Goal: Task Accomplishment & Management: Manage account settings

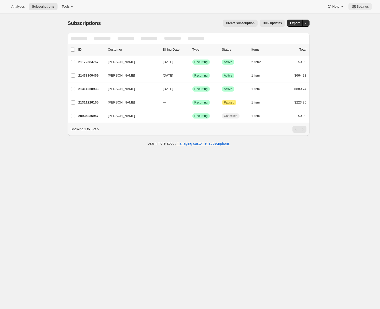
click at [357, 8] on span "Settings" at bounding box center [363, 7] width 12 height 4
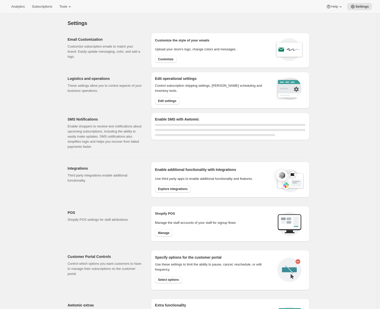
select select "22:00"
select select "09:00"
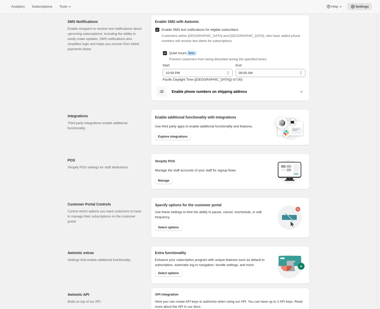
scroll to position [128, 0]
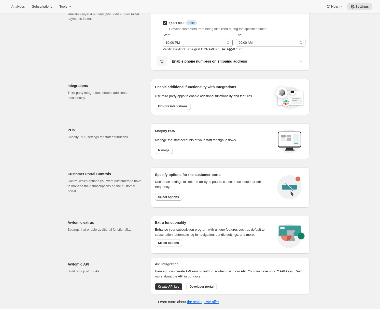
click at [161, 198] on span "Select options" at bounding box center [168, 197] width 21 height 4
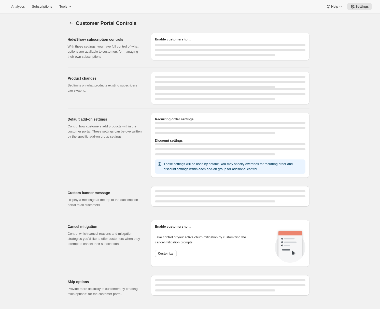
select select "INTERVAL"
select select "MONTH"
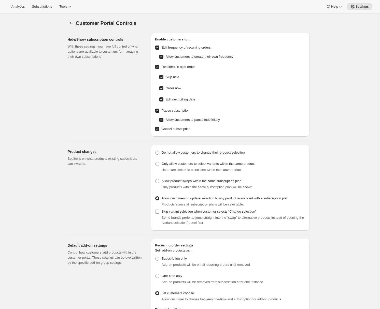
click at [168, 97] on span "Edit next billing date" at bounding box center [181, 99] width 30 height 5
click at [163, 97] on input "Edit next billing date" at bounding box center [161, 99] width 4 height 4
checkbox input "false"
click at [167, 86] on span "Order now" at bounding box center [174, 88] width 16 height 4
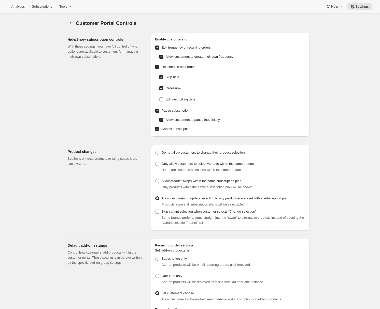
click at [163, 86] on input "Order now" at bounding box center [161, 88] width 4 height 4
checkbox input "false"
click at [181, 48] on span "Edit frequency of recurring orders" at bounding box center [186, 48] width 49 height 4
click at [159, 48] on input "Edit frequency of recurring orders" at bounding box center [157, 48] width 4 height 4
checkbox input "false"
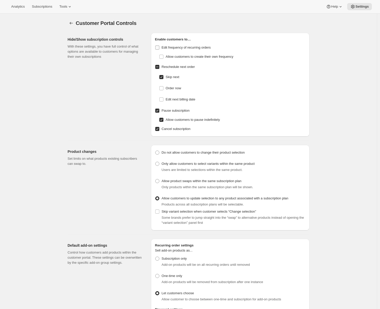
checkbox input "false"
click at [174, 120] on span "Allow customers to pause indefinitely" at bounding box center [193, 120] width 54 height 4
click at [163, 120] on input "Allow customers to pause indefinitely" at bounding box center [161, 120] width 4 height 4
click at [168, 120] on span "Allow customers to pause indefinitely" at bounding box center [193, 120] width 54 height 4
click at [163, 120] on input "Allow customers to pause indefinitely" at bounding box center [161, 120] width 4 height 4
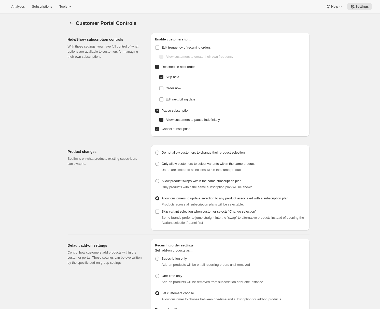
checkbox input "true"
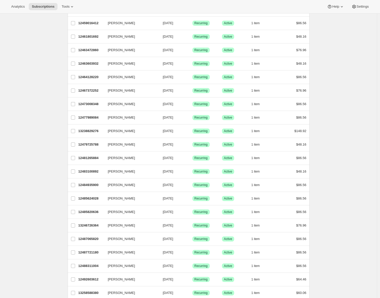
scroll to position [464, 0]
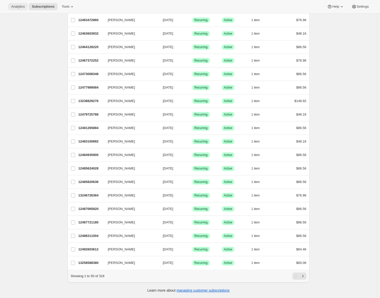
click at [18, 7] on span "Analytics" at bounding box center [17, 7] width 13 height 4
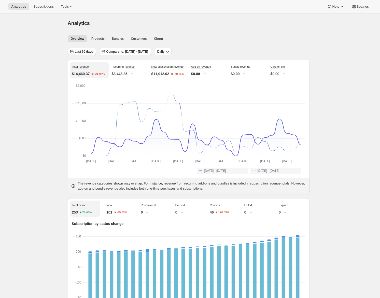
click at [91, 51] on span "Last 30 days" at bounding box center [84, 52] width 18 height 4
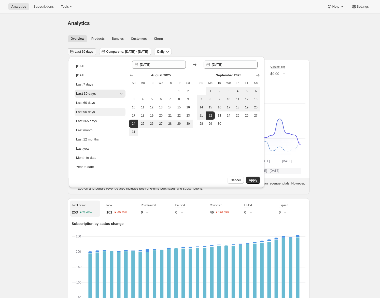
click at [92, 108] on button "Last 90 days" at bounding box center [100, 112] width 51 height 8
type input "2025-06-25"
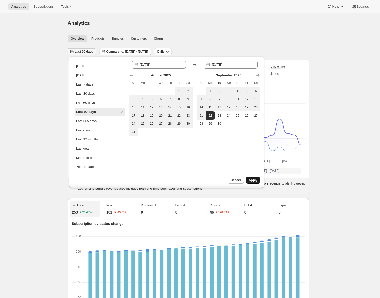
click at [252, 179] on span "Apply" at bounding box center [253, 180] width 8 height 4
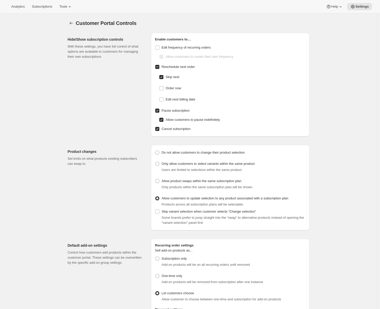
select select "INTERVAL"
select select "MONTH"
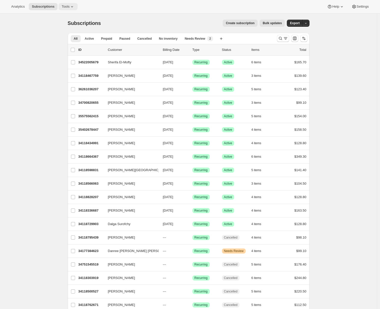
click at [69, 7] on span "Tools" at bounding box center [66, 7] width 8 height 4
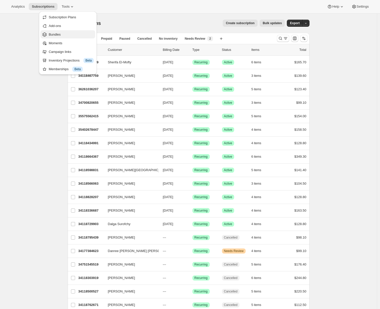
click at [58, 32] on span "Bundles" at bounding box center [71, 34] width 45 height 5
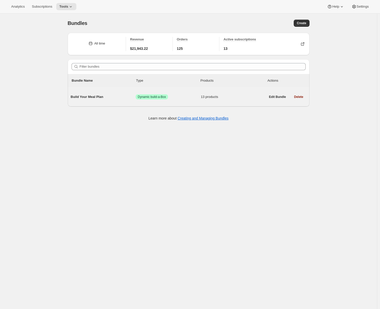
click at [99, 96] on span "Build Your Meal Plan" at bounding box center [103, 96] width 65 height 5
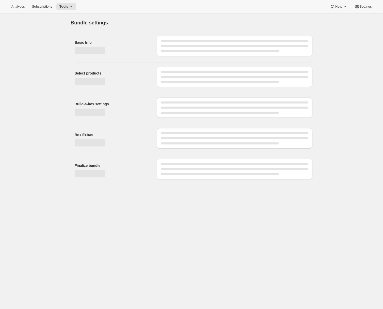
type input "Build Your Meal Plan"
radio input "true"
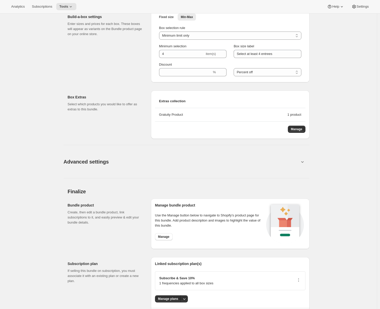
scroll to position [532, 0]
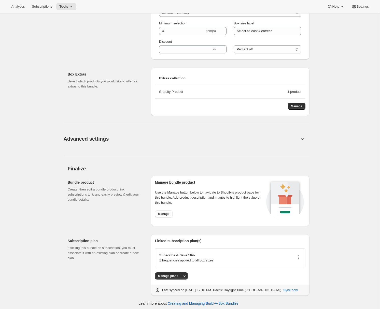
click at [153, 138] on button "Advanced settings" at bounding box center [182, 139] width 242 height 20
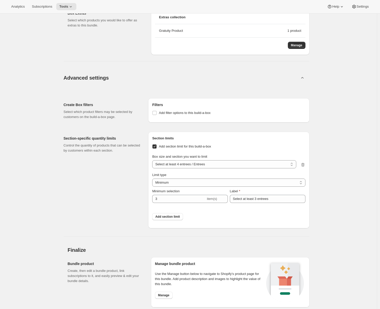
scroll to position [619, 0]
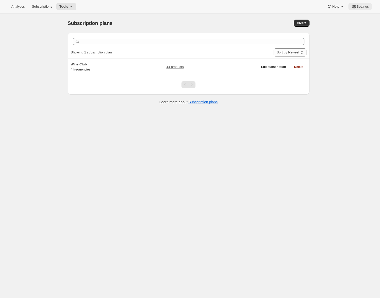
click at [360, 6] on span "Settings" at bounding box center [363, 7] width 12 height 4
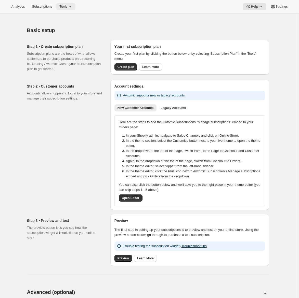
click at [72, 5] on icon at bounding box center [69, 6] width 5 height 5
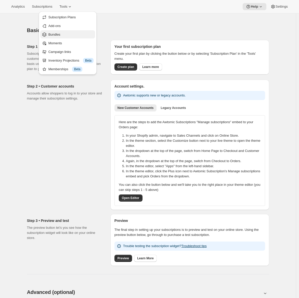
click at [61, 31] on button "Bundles" at bounding box center [67, 34] width 55 height 8
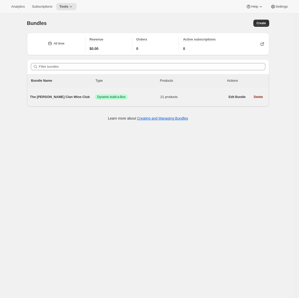
click at [48, 94] on div "The [PERSON_NAME] Clan Wine Club Success Dynamic build-a-Box 21 products" at bounding box center [127, 96] width 195 height 13
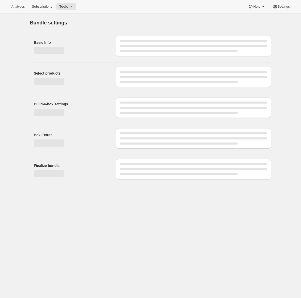
type input "The [PERSON_NAME] Clan Wine Club"
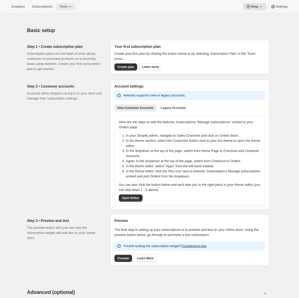
click at [72, 6] on icon at bounding box center [69, 6] width 5 height 5
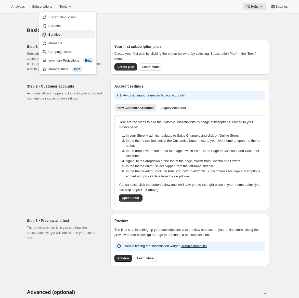
click at [55, 32] on button "Bundles" at bounding box center [67, 34] width 55 height 8
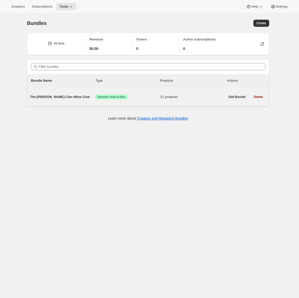
click at [63, 92] on div "The [PERSON_NAME] Clan Wine Club Success Dynamic build-a-Box 21 products" at bounding box center [127, 96] width 195 height 13
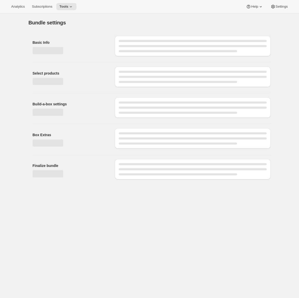
type input "The [PERSON_NAME] Clan Wine Club"
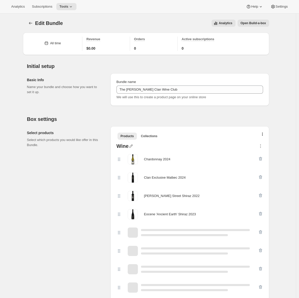
click at [249, 25] on button "Open Build-a-box" at bounding box center [253, 23] width 32 height 7
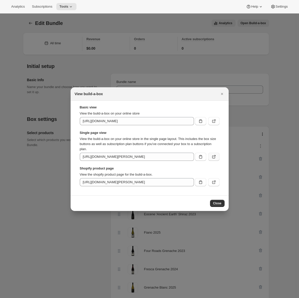
click at [212, 157] on icon ":r41:" at bounding box center [213, 157] width 3 height 3
click at [224, 94] on button "Close" at bounding box center [221, 93] width 7 height 7
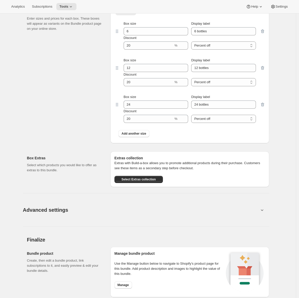
scroll to position [717, 0]
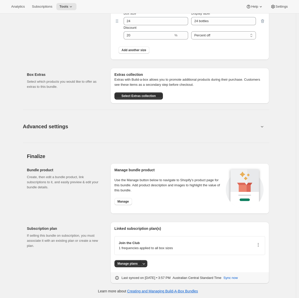
click at [260, 244] on icon "button" at bounding box center [257, 244] width 5 height 5
click at [257, 263] on span "Edit plan details" at bounding box center [250, 262] width 23 height 4
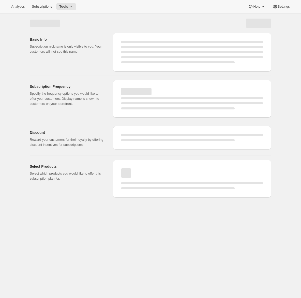
select select "WEEK"
select select "MONTH"
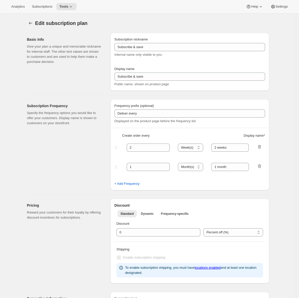
type input "Quarterly Shipments"
type input "Join the Club"
type input "Delivers"
type input "3"
select select "MONTH"
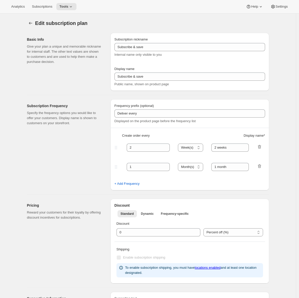
type input "quarterly (Feb, May, Aug, Nov)"
checkbox input "true"
select select "YEARDAY"
select select "2"
select select "5"
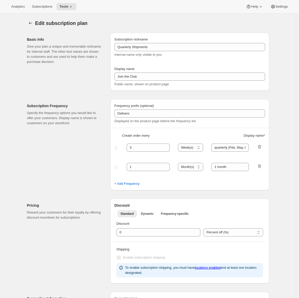
select select "8"
select select "11"
select select "3"
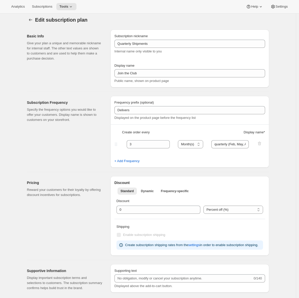
scroll to position [141, 0]
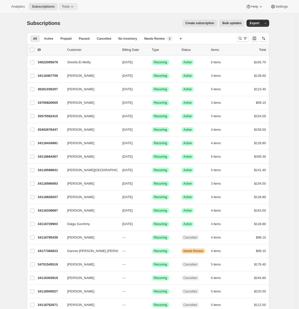
click at [73, 9] on icon at bounding box center [71, 6] width 5 height 5
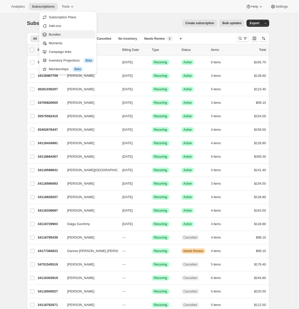
click at [66, 35] on span "Bundles" at bounding box center [71, 34] width 45 height 5
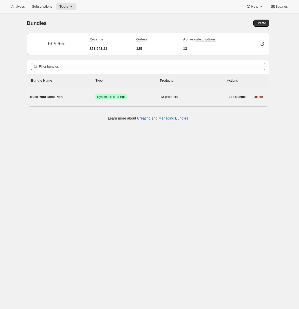
click at [55, 96] on span "Build Your Meal Plan" at bounding box center [62, 96] width 65 height 5
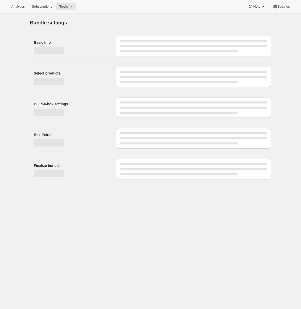
type input "Build Your Meal Plan"
radio input "true"
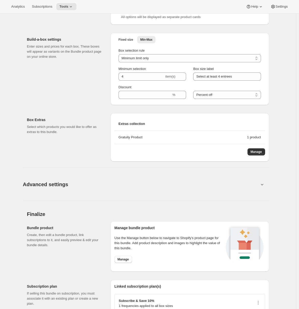
scroll to position [487, 0]
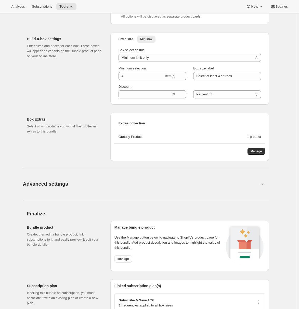
click at [262, 184] on icon at bounding box center [261, 185] width 3 height 2
click at [234, 184] on button "Advanced settings" at bounding box center [141, 184] width 242 height 20
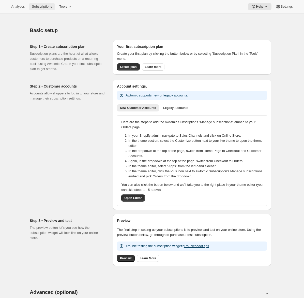
click at [40, 5] on span "Subscriptions" at bounding box center [42, 7] width 20 height 4
